Goal: Obtain resource: Download file/media

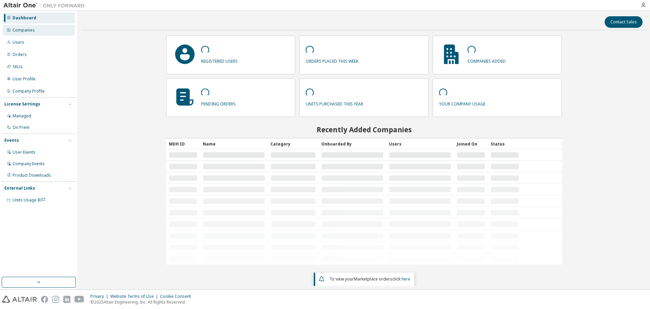
click at [22, 29] on div "Companies" at bounding box center [24, 29] width 22 height 5
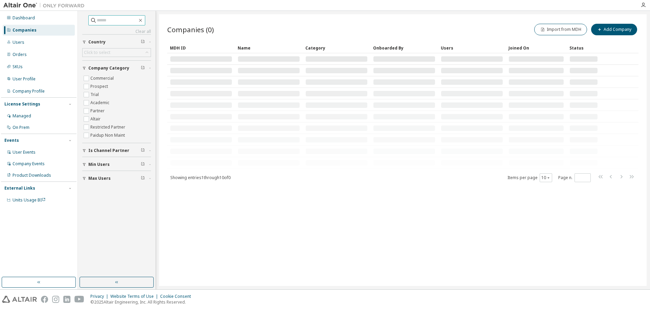
click at [104, 20] on input "text" at bounding box center [117, 20] width 41 height 7
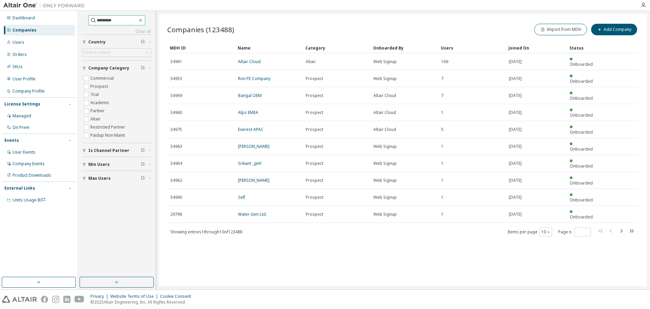
type input "********"
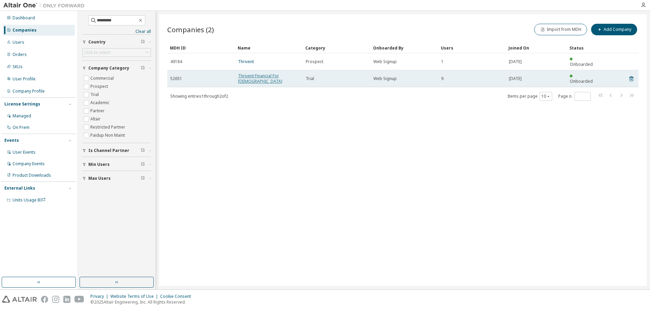
click at [254, 73] on link "Thrivent Financial For Lutherans" at bounding box center [260, 78] width 44 height 11
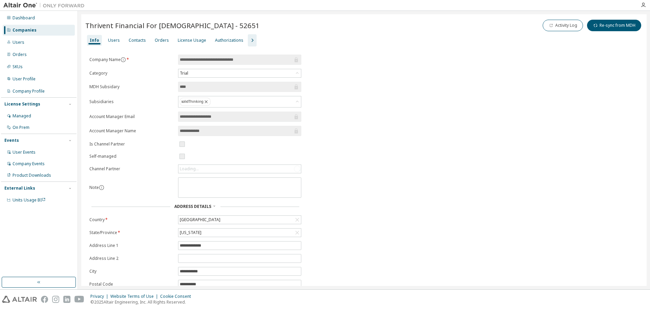
click at [181, 40] on div "License Usage" at bounding box center [192, 40] width 28 height 5
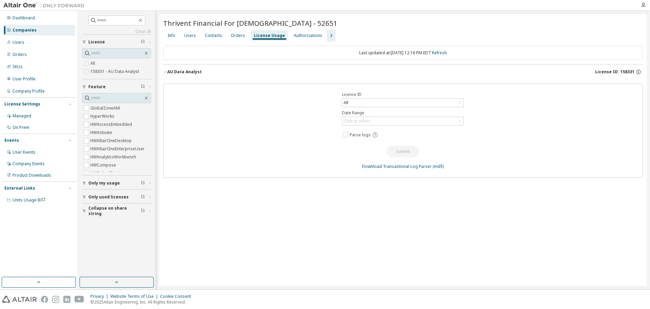
click at [167, 72] on icon "button" at bounding box center [165, 72] width 4 height 4
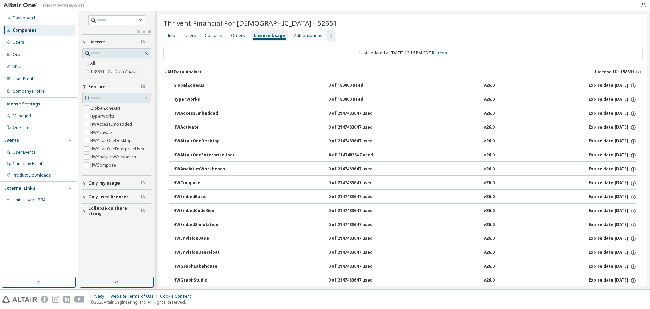
click at [167, 72] on icon "button" at bounding box center [165, 72] width 4 height 4
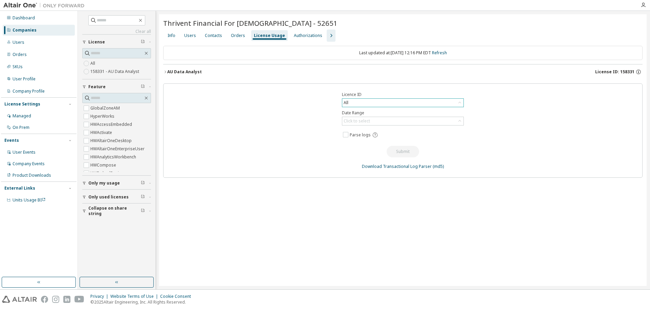
click at [448, 104] on div "All" at bounding box center [402, 103] width 121 height 8
click at [171, 71] on div "AU Data Analyst" at bounding box center [184, 71] width 35 height 5
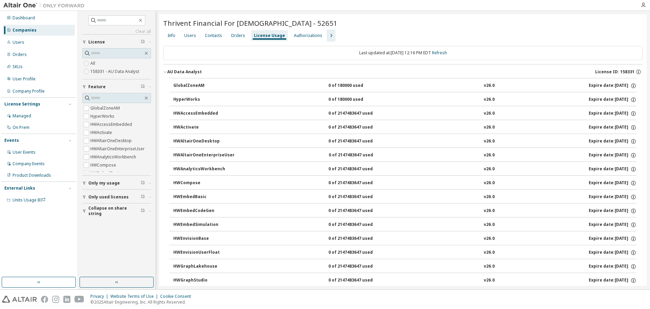
click at [171, 72] on div "AU Data Analyst" at bounding box center [184, 71] width 35 height 5
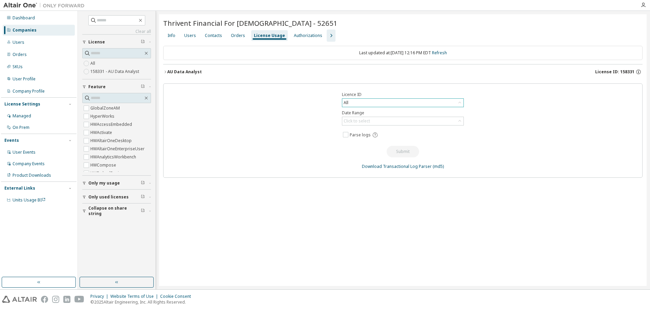
click at [388, 101] on div "All" at bounding box center [402, 103] width 121 height 8
click at [378, 128] on li "158331 - AU Data Analyst" at bounding box center [403, 130] width 120 height 9
click at [394, 121] on div "Click to select" at bounding box center [402, 121] width 121 height 8
click at [386, 147] on li "Year to date" at bounding box center [403, 148] width 120 height 9
click at [412, 167] on link "Download Transactional Log Parser" at bounding box center [397, 166] width 70 height 6
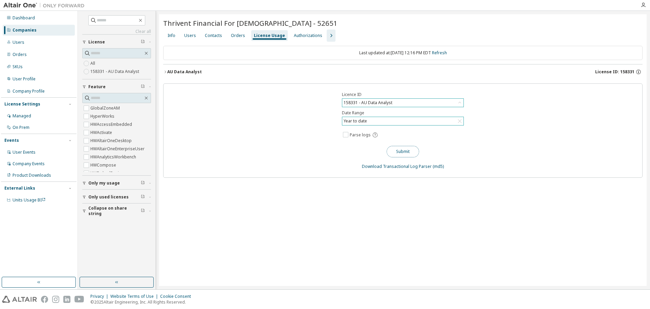
click at [402, 149] on button "Submit" at bounding box center [403, 152] width 33 height 12
click at [332, 162] on div "Licence ID 158331 - AU Data Analyst Date Range Year to date Parse logs Submit D…" at bounding box center [403, 130] width 480 height 94
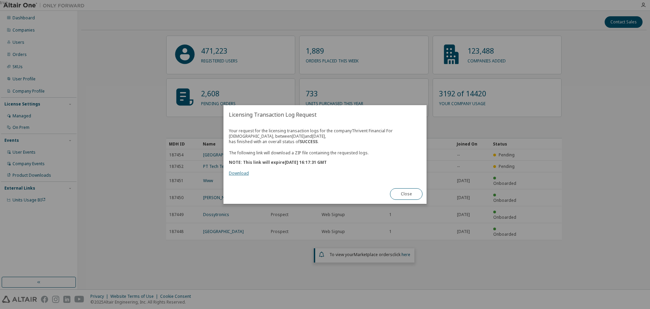
click at [237, 171] on link "Download" at bounding box center [239, 173] width 20 height 6
click at [412, 195] on button "Close" at bounding box center [406, 194] width 33 height 12
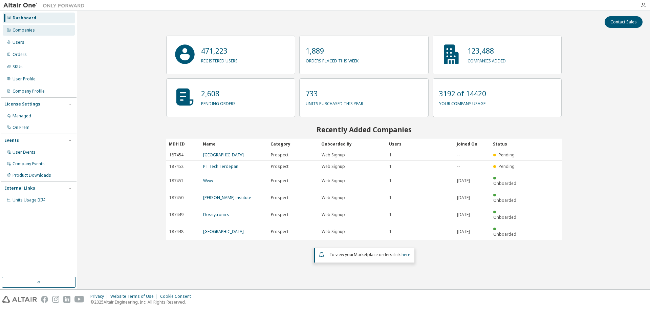
click at [42, 31] on div "Companies" at bounding box center [39, 30] width 72 height 11
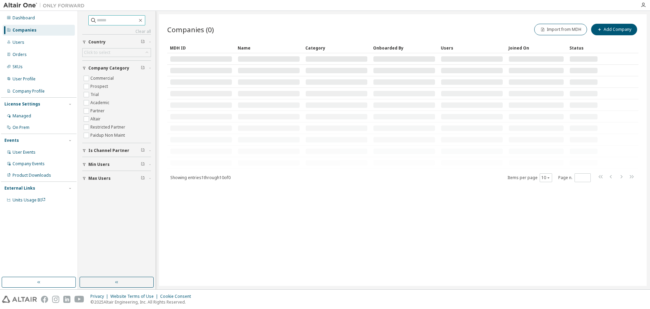
click at [105, 19] on input "text" at bounding box center [117, 20] width 41 height 7
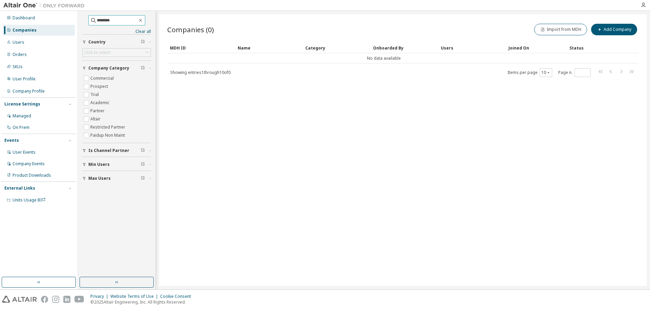
click at [112, 19] on input "********" at bounding box center [117, 20] width 41 height 7
type input "********"
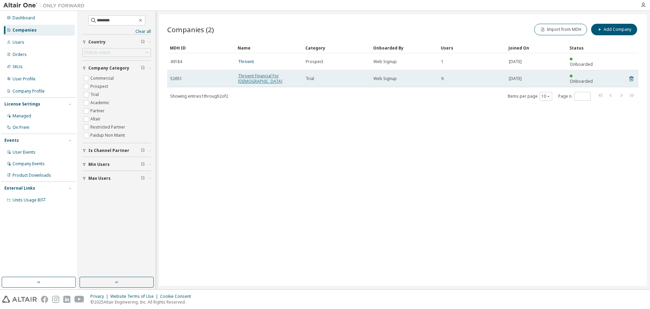
click at [256, 73] on link "Thrivent Financial For [DEMOGRAPHIC_DATA]" at bounding box center [260, 78] width 44 height 11
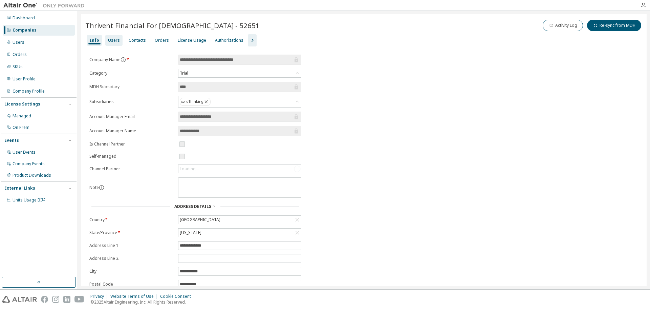
click at [108, 39] on div "Users" at bounding box center [114, 40] width 12 height 5
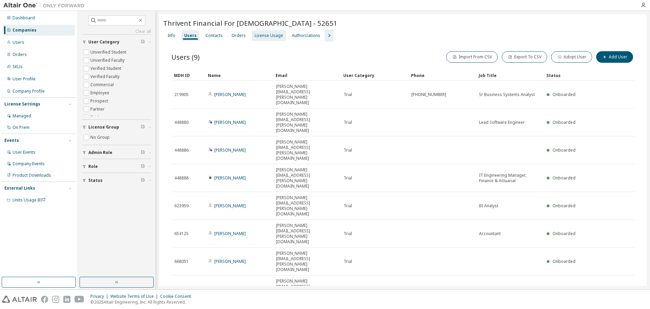
click at [269, 36] on div "License Usage" at bounding box center [269, 35] width 28 height 5
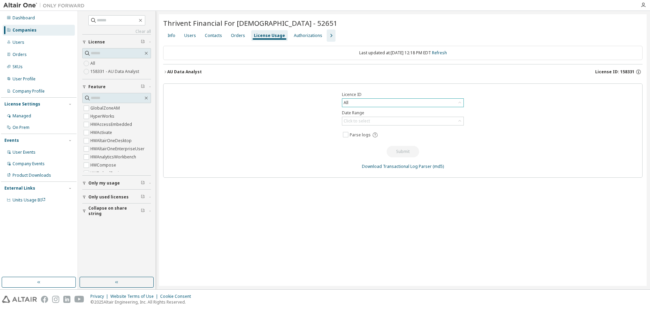
click at [400, 103] on div "All" at bounding box center [402, 103] width 121 height 8
click at [381, 128] on li "158331 - AU Data Analyst" at bounding box center [403, 130] width 120 height 9
click at [405, 119] on div "Click to select" at bounding box center [402, 121] width 121 height 8
click at [373, 150] on li "Year to date" at bounding box center [403, 148] width 120 height 9
click at [399, 166] on link "Download Transactional Log Parser" at bounding box center [397, 166] width 70 height 6
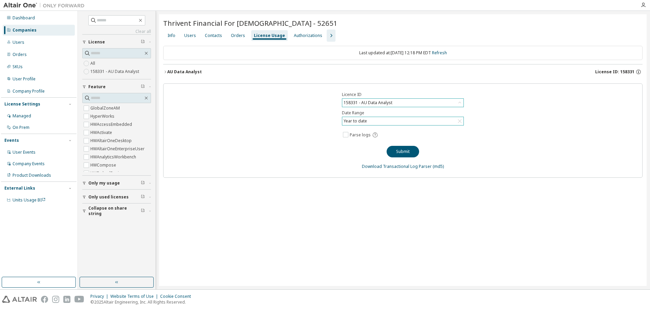
click at [405, 103] on div "158331 - AU Data Analyst" at bounding box center [402, 103] width 121 height 8
click at [304, 136] on div "Licence ID 158331 - AU Data Analyst All 158331 - AU Data Analyst 96530 - AU Dat…" at bounding box center [403, 130] width 480 height 94
click at [381, 120] on div "Year to date" at bounding box center [402, 121] width 121 height 8
click at [297, 129] on div "Licence ID 158331 - AU Data Analyst Date Range Year to date Last 30 days Year t…" at bounding box center [403, 130] width 480 height 94
click at [193, 37] on div "Users" at bounding box center [190, 35] width 12 height 5
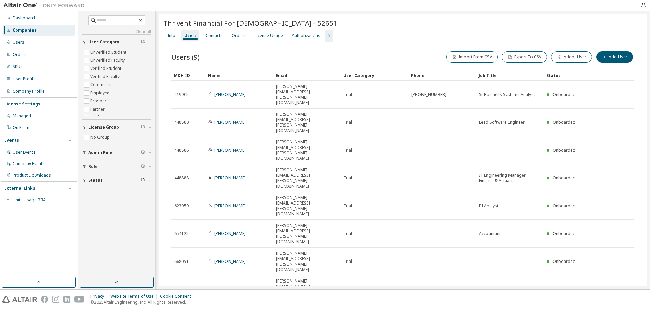
click at [327, 37] on icon "button" at bounding box center [329, 36] width 8 height 8
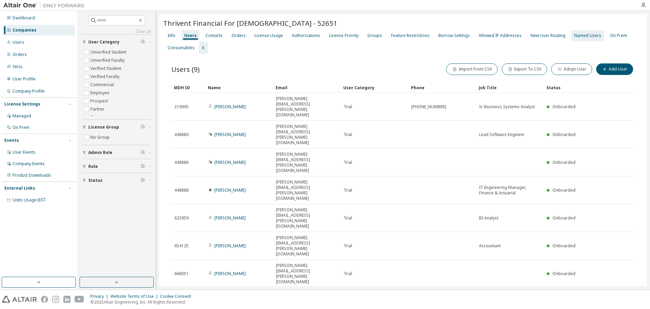
click at [577, 38] on div "Named Users" at bounding box center [588, 35] width 27 height 5
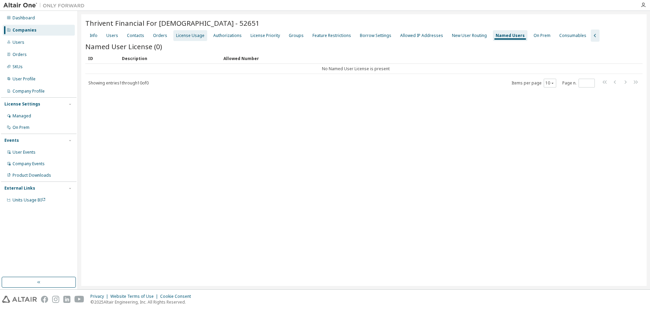
click at [177, 38] on div "License Usage" at bounding box center [190, 35] width 28 height 5
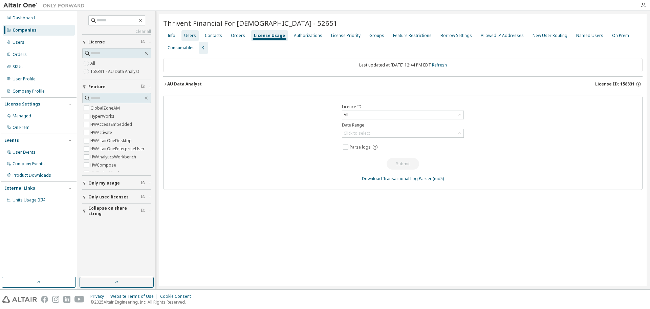
click at [191, 36] on div "Users" at bounding box center [190, 35] width 12 height 5
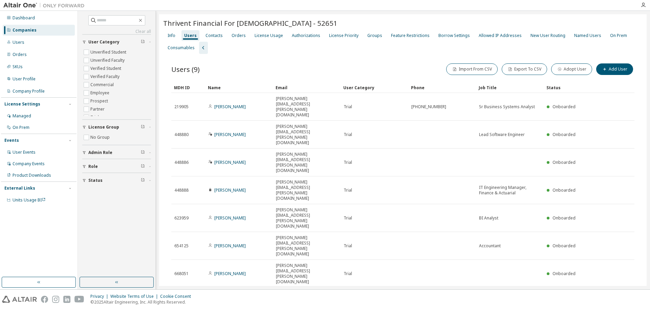
click at [412, 22] on div at bounding box center [523, 23] width 240 height 3
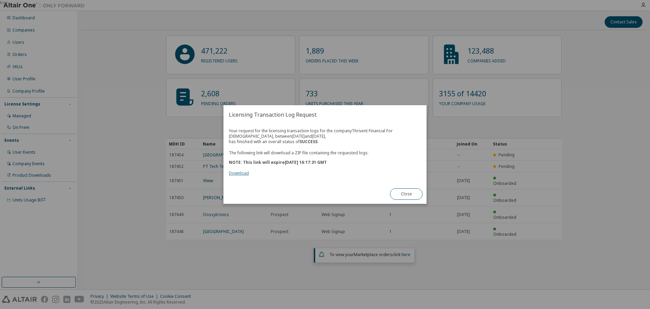
click at [242, 173] on link "Download" at bounding box center [239, 173] width 20 height 6
click at [407, 193] on button "Close" at bounding box center [406, 194] width 33 height 12
